Goal: Task Accomplishment & Management: Manage account settings

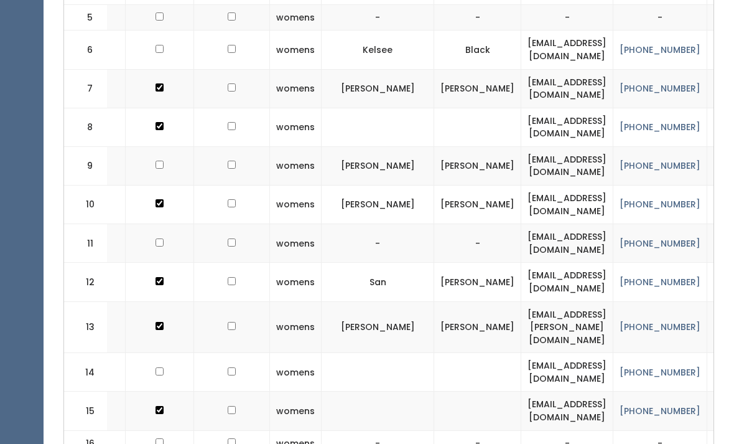
scroll to position [0, 40]
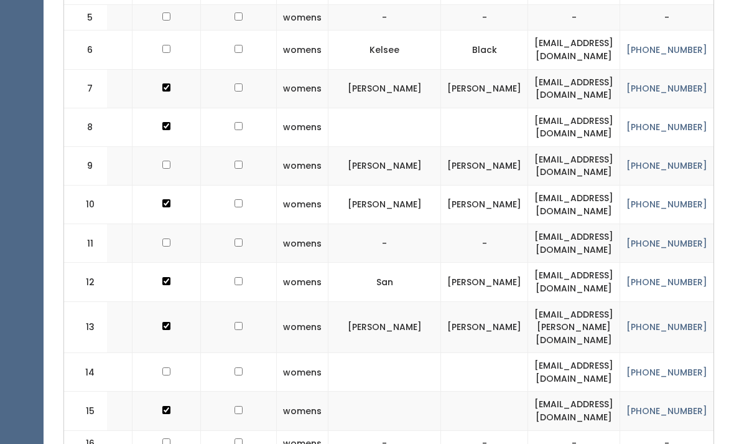
checkbox input "true"
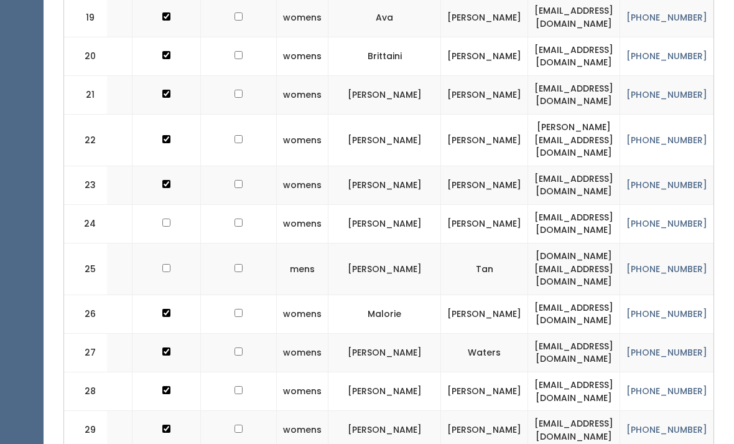
scroll to position [1308, 0]
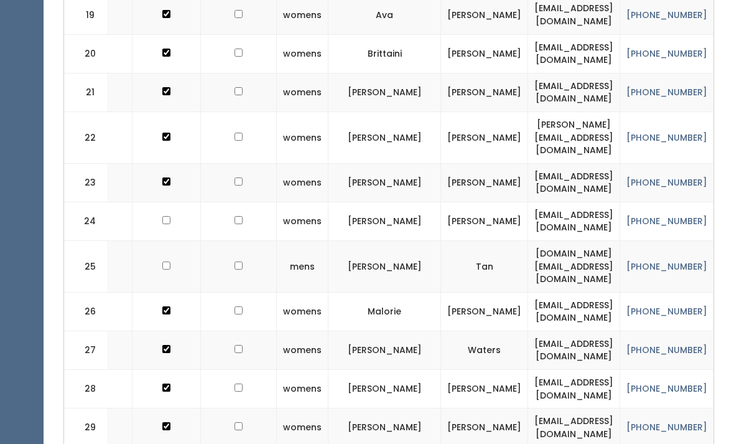
checkbox input "true"
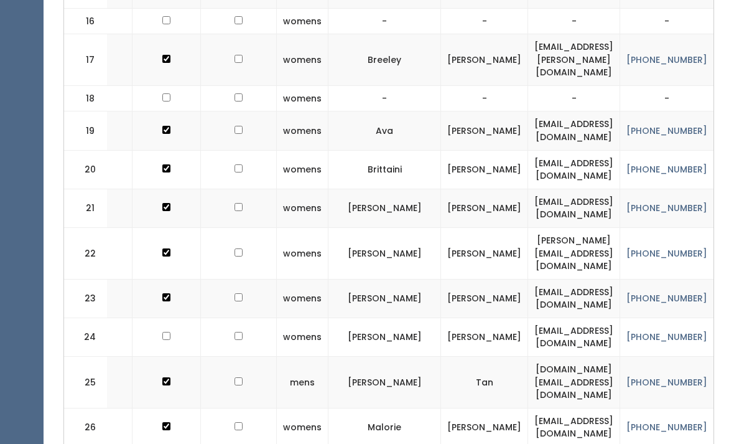
scroll to position [1193, 0]
checkbox input "true"
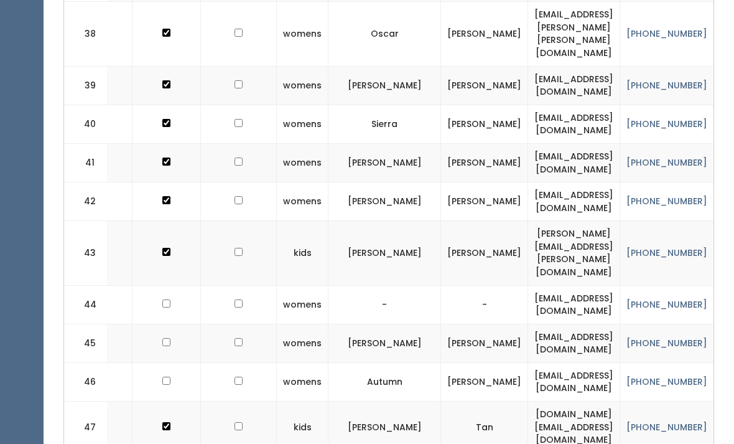
scroll to position [2109, 0]
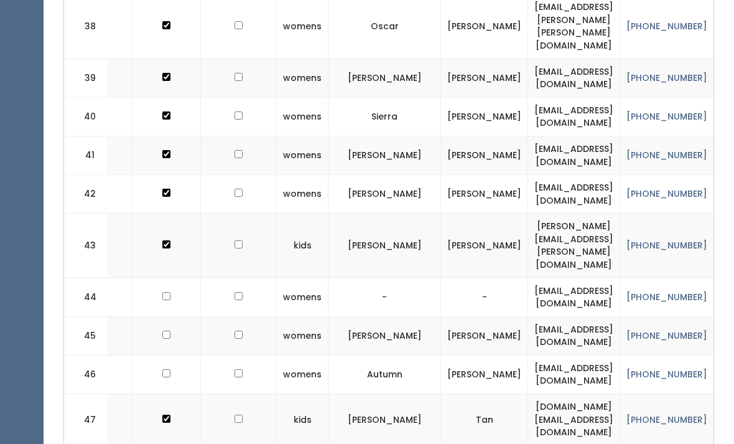
click at [170, 278] on td at bounding box center [167, 297] width 68 height 39
checkbox input "true"
click at [166, 316] on td at bounding box center [167, 335] width 68 height 39
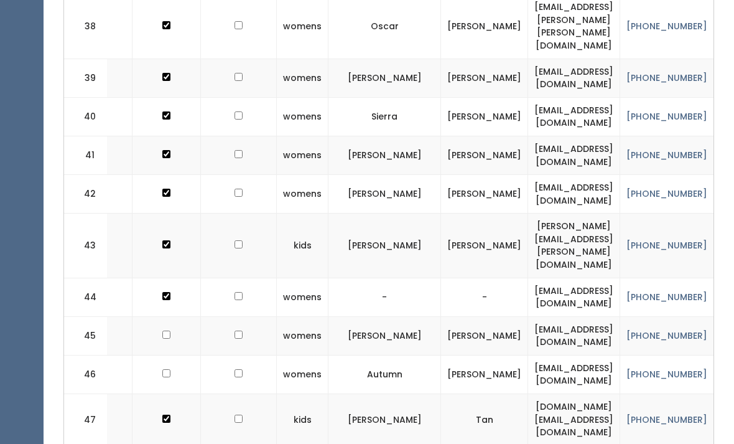
checkbox input "true"
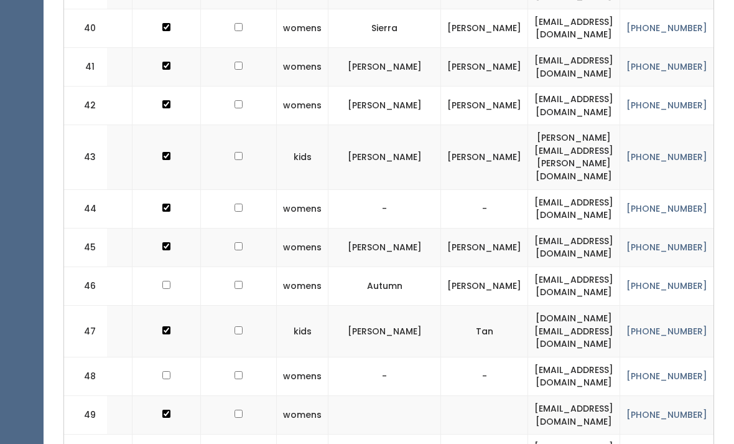
scroll to position [2266, 0]
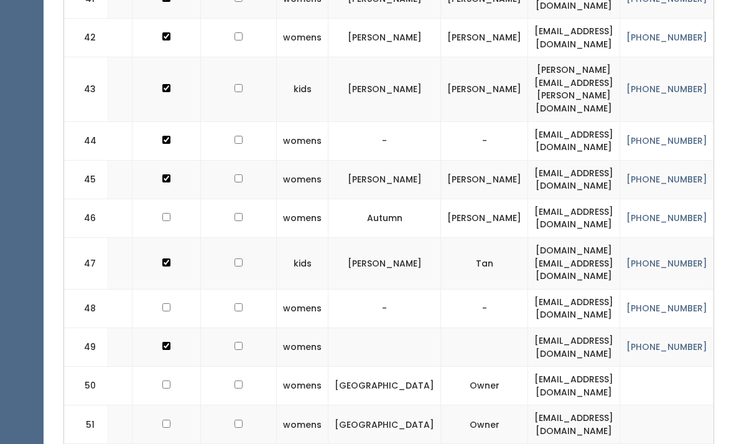
checkbox input "true"
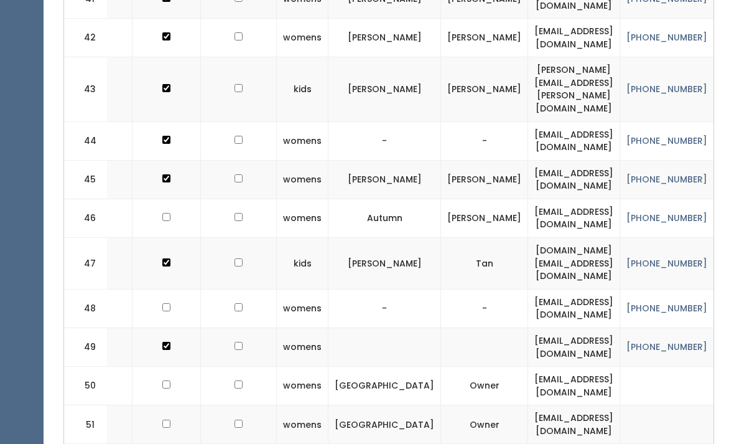
checkbox input "true"
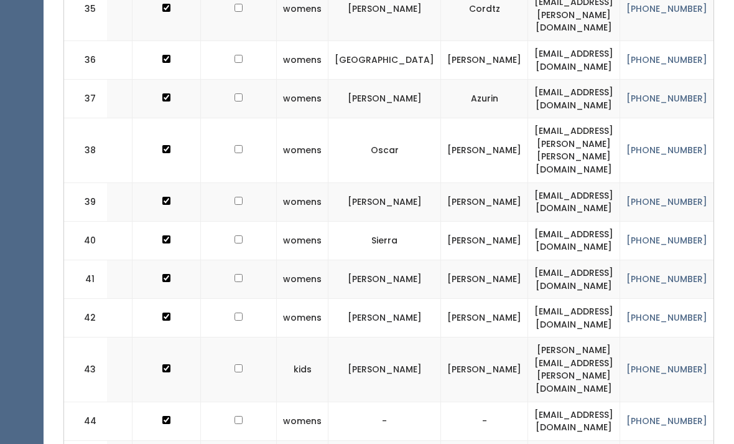
scroll to position [1984, 0]
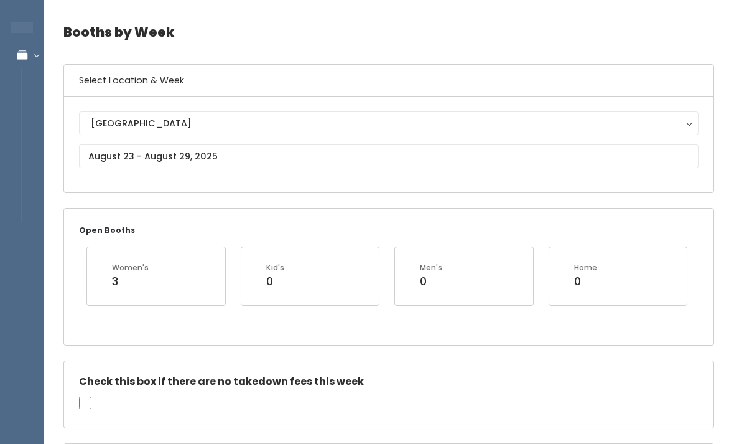
scroll to position [0, 0]
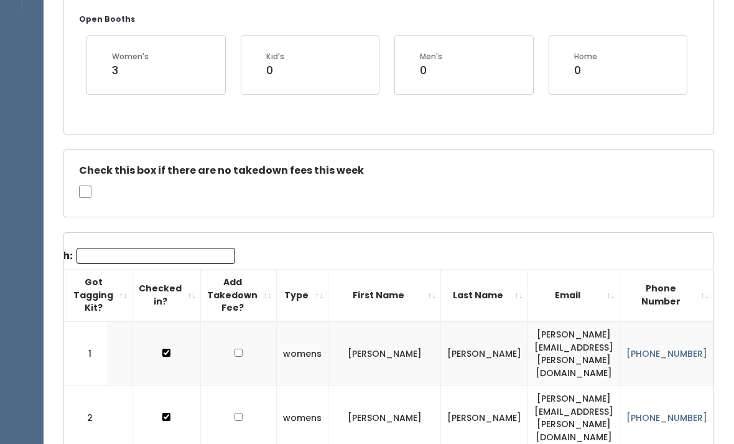
click at [139, 252] on input "Search:" at bounding box center [156, 256] width 159 height 16
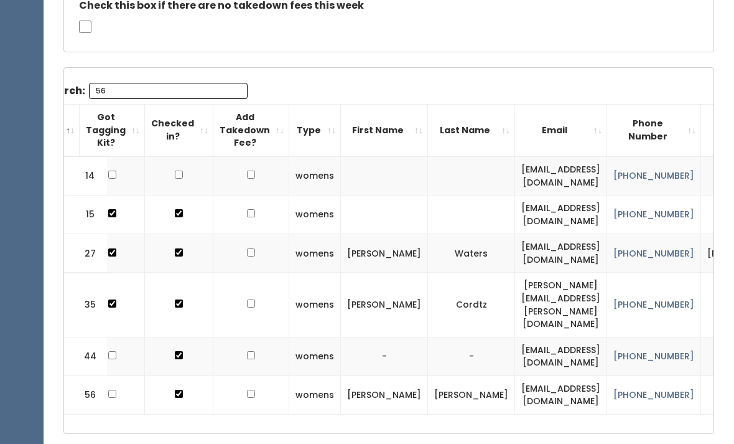
scroll to position [416, 0]
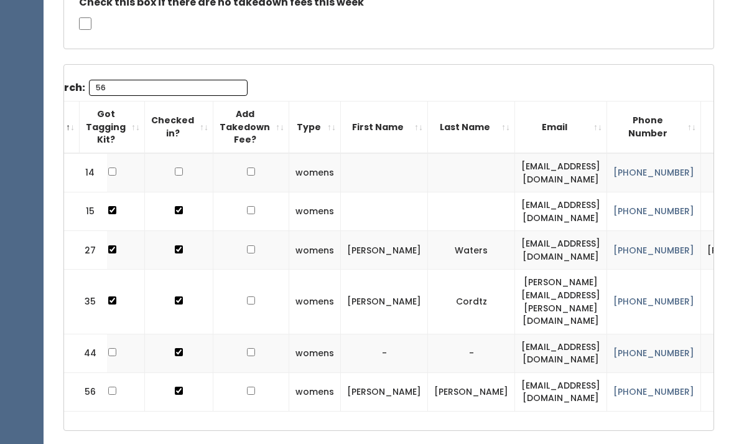
type input "56"
click at [167, 169] on td at bounding box center [179, 172] width 68 height 39
click at [176, 167] on input "checkbox" at bounding box center [179, 171] width 8 height 8
checkbox input "true"
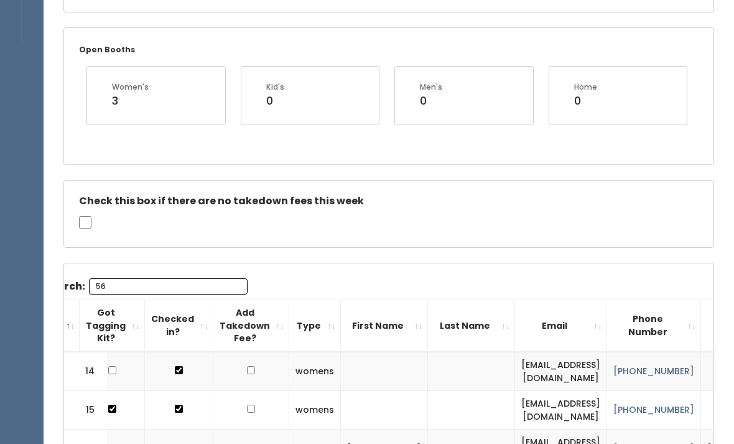
scroll to position [216, 0]
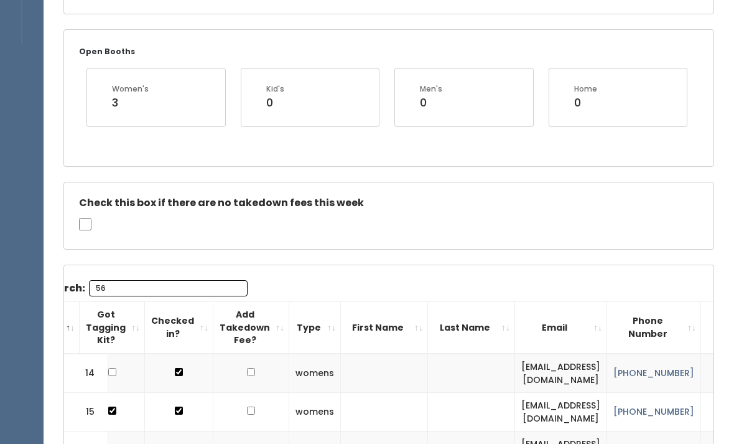
click at [518, 443] on td "[EMAIL_ADDRESS][DOMAIN_NAME]" at bounding box center [561, 450] width 92 height 39
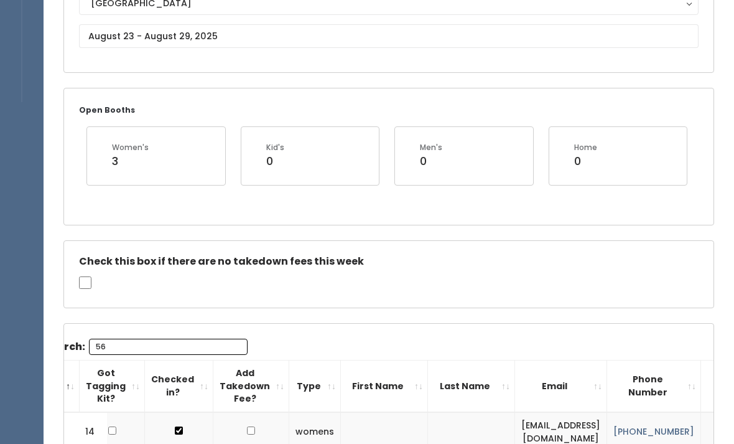
scroll to position [155, 0]
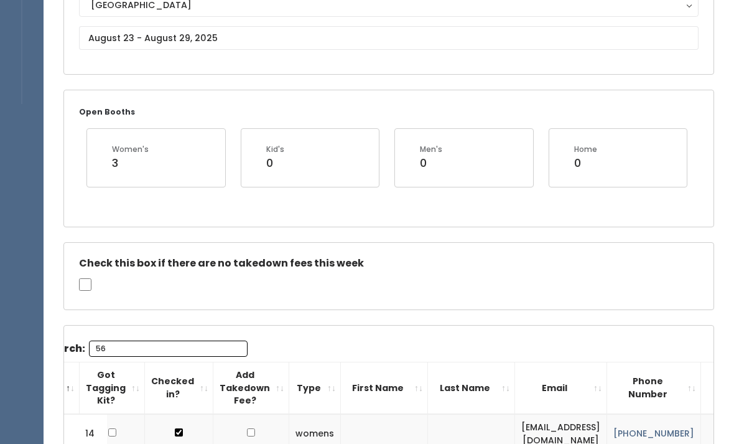
click at [157, 345] on input "56" at bounding box center [168, 349] width 159 height 16
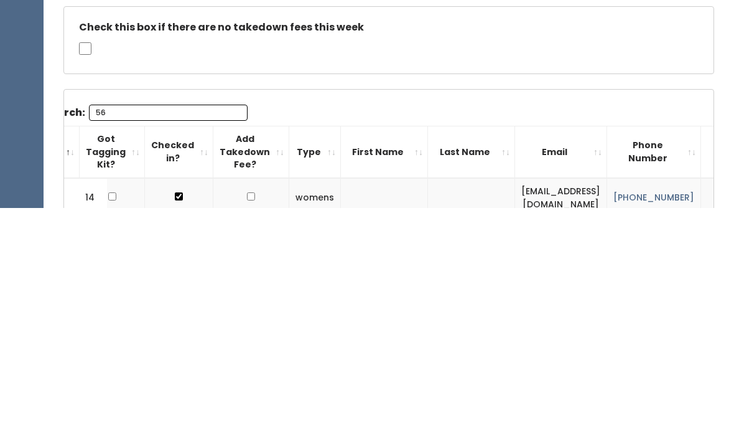
type input "5"
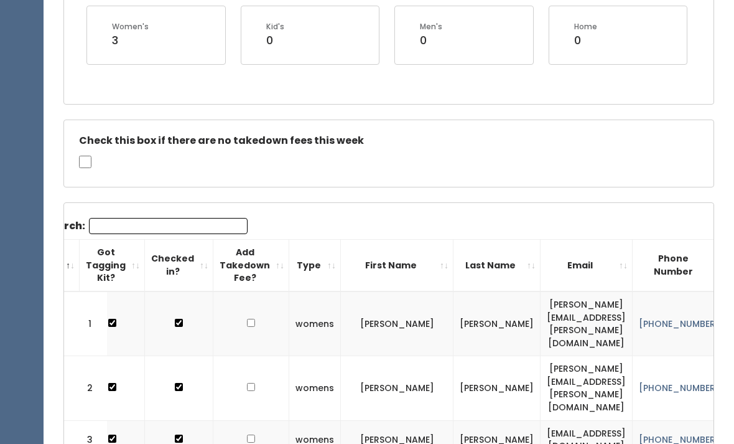
scroll to position [289, 0]
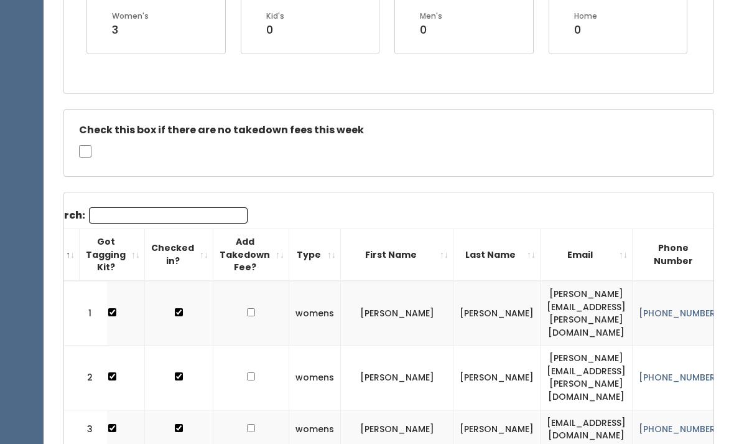
click at [182, 207] on input "Search:" at bounding box center [168, 215] width 159 height 16
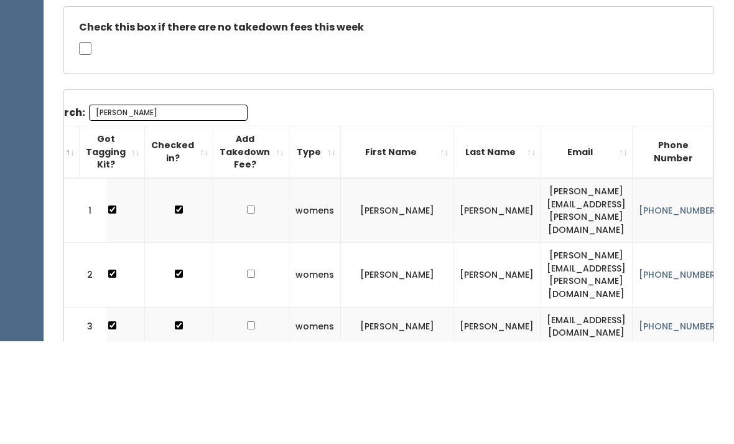
scroll to position [214, 0]
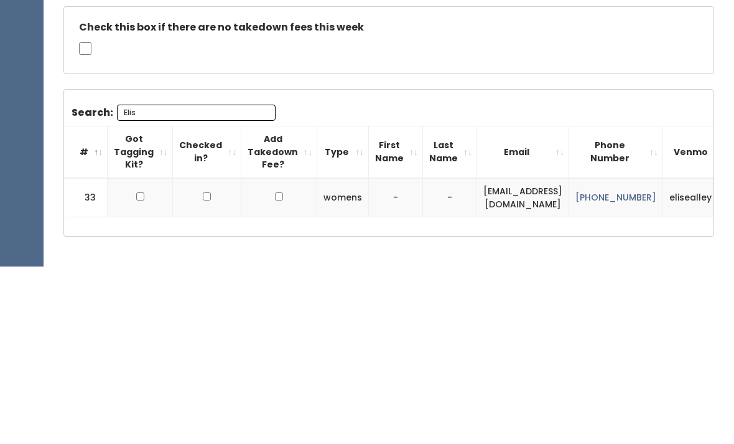
type input "[PERSON_NAME]"
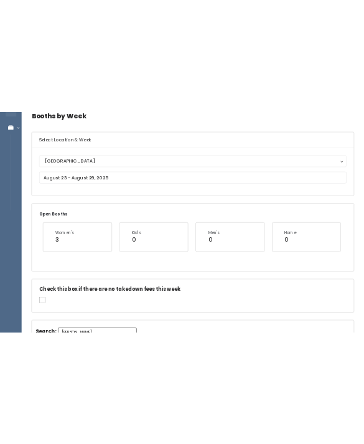
scroll to position [0, 0]
